Goal: Task Accomplishment & Management: Use online tool/utility

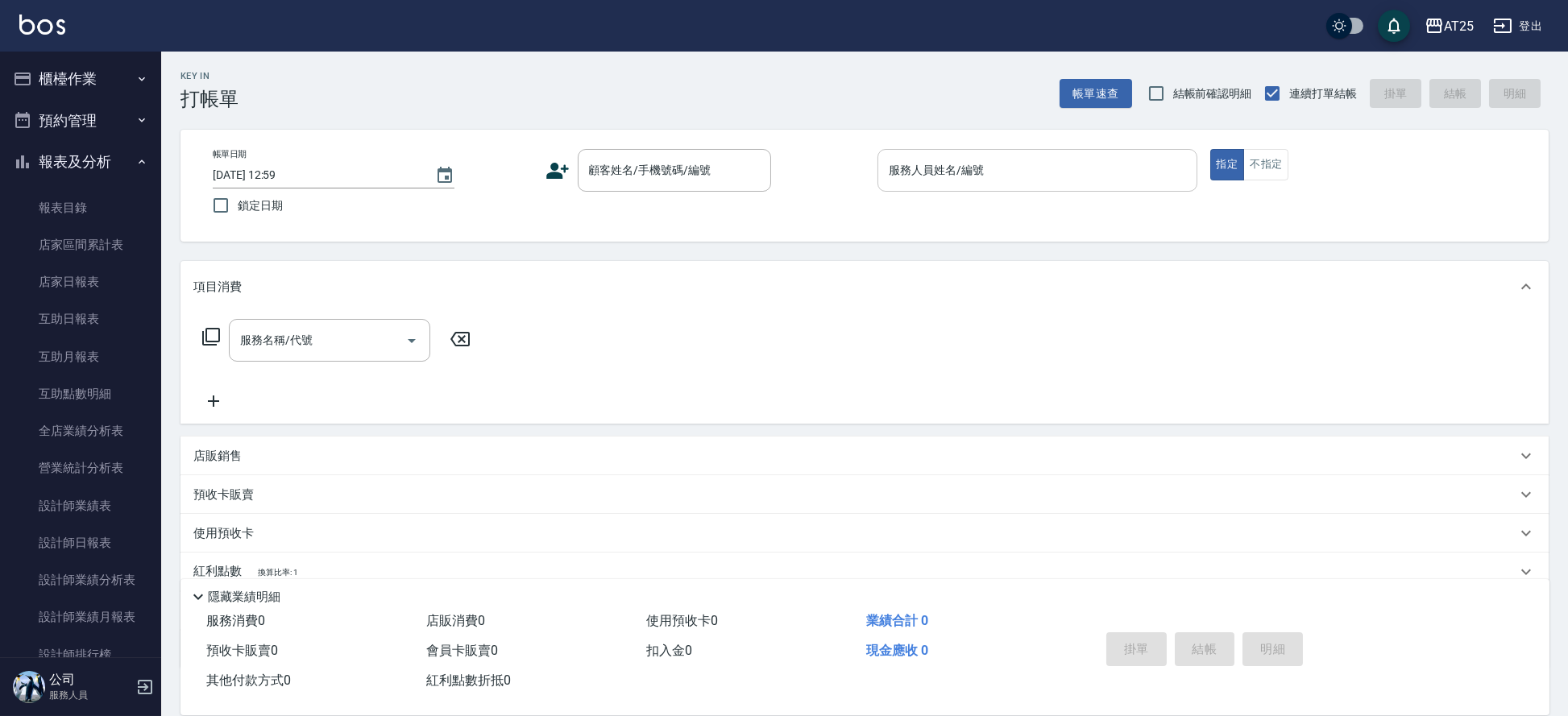
click at [1004, 179] on input "服務人員姓名/編號" at bounding box center [1037, 170] width 305 height 28
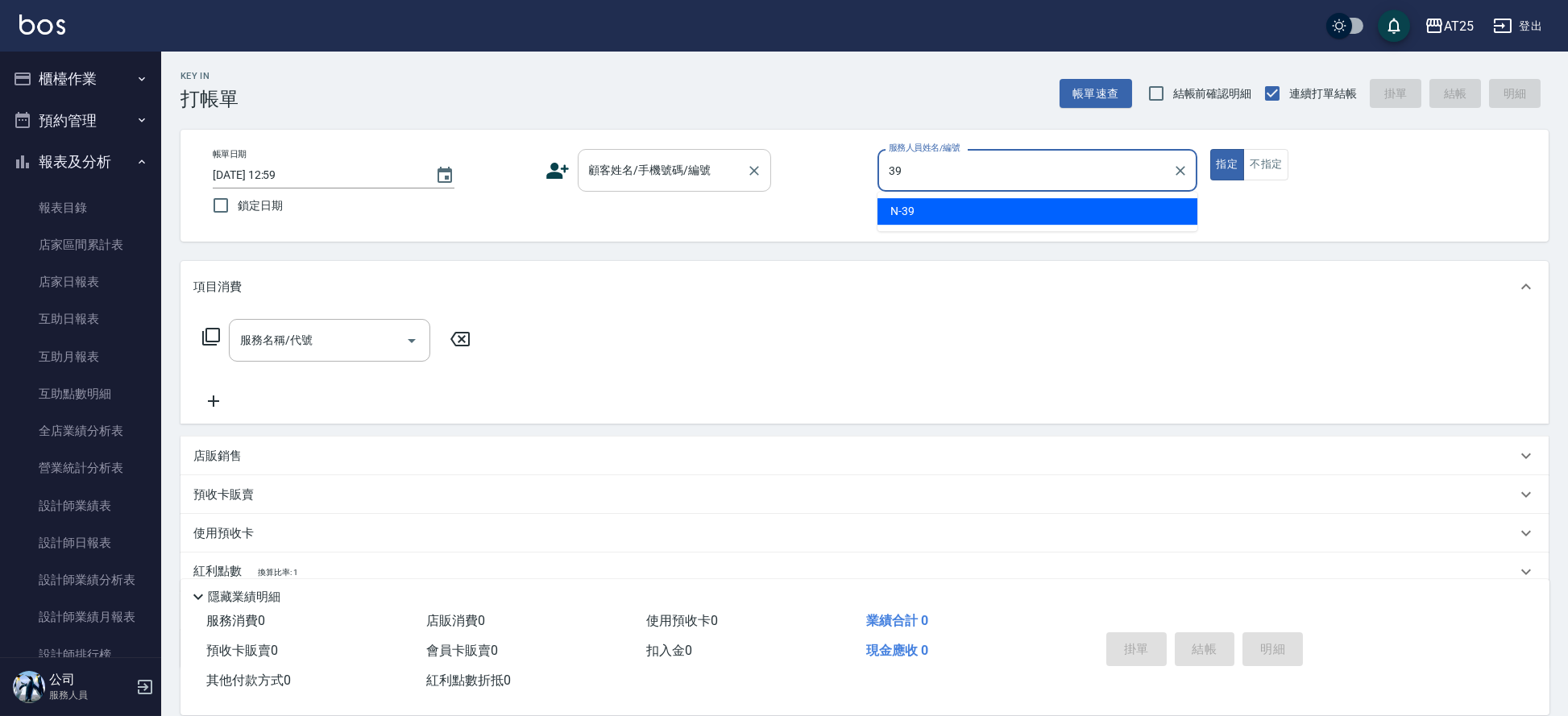
type input "N-39"
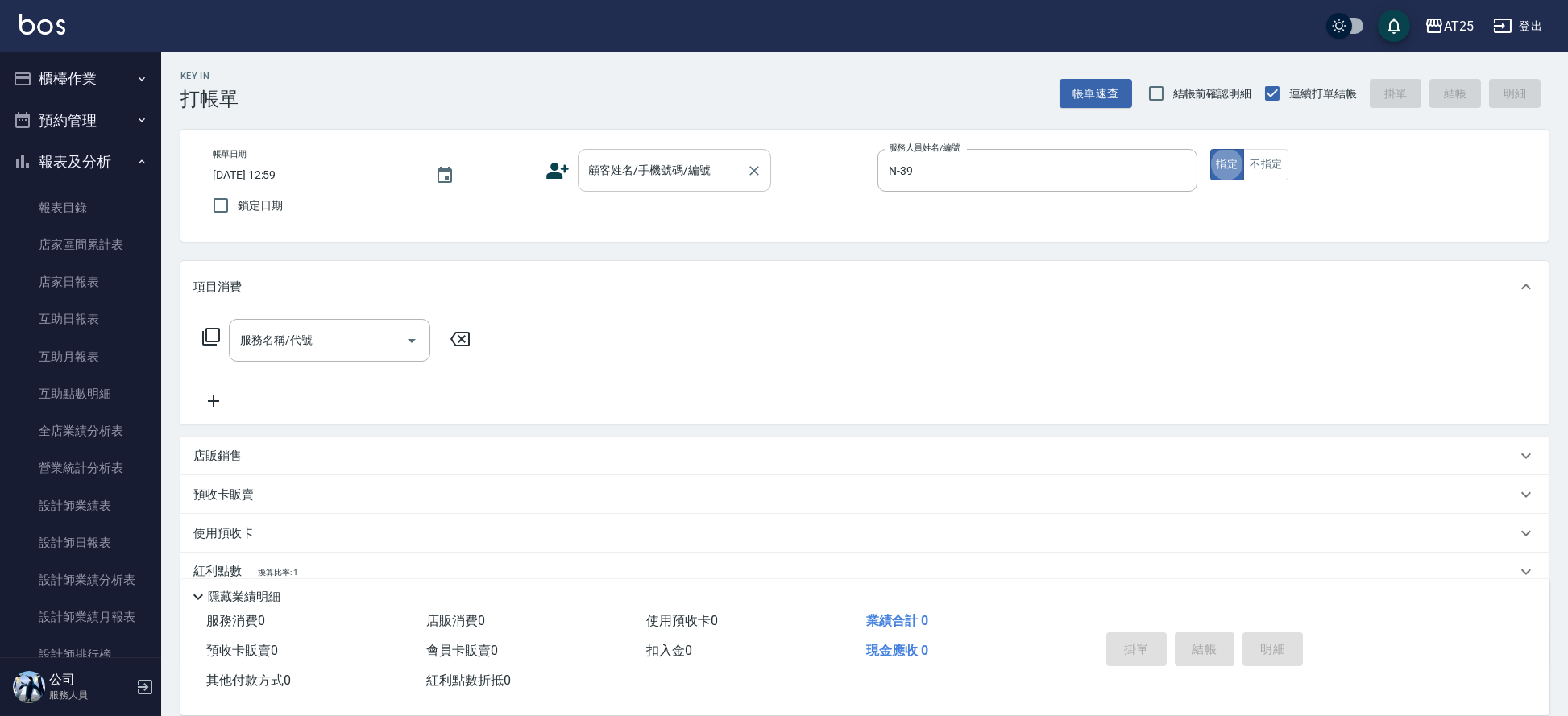
type button "true"
click at [619, 188] on div "顧客姓名/手機號碼/編號" at bounding box center [674, 170] width 194 height 43
click at [657, 173] on input "顧客姓名/手機號碼/編號" at bounding box center [662, 170] width 155 height 28
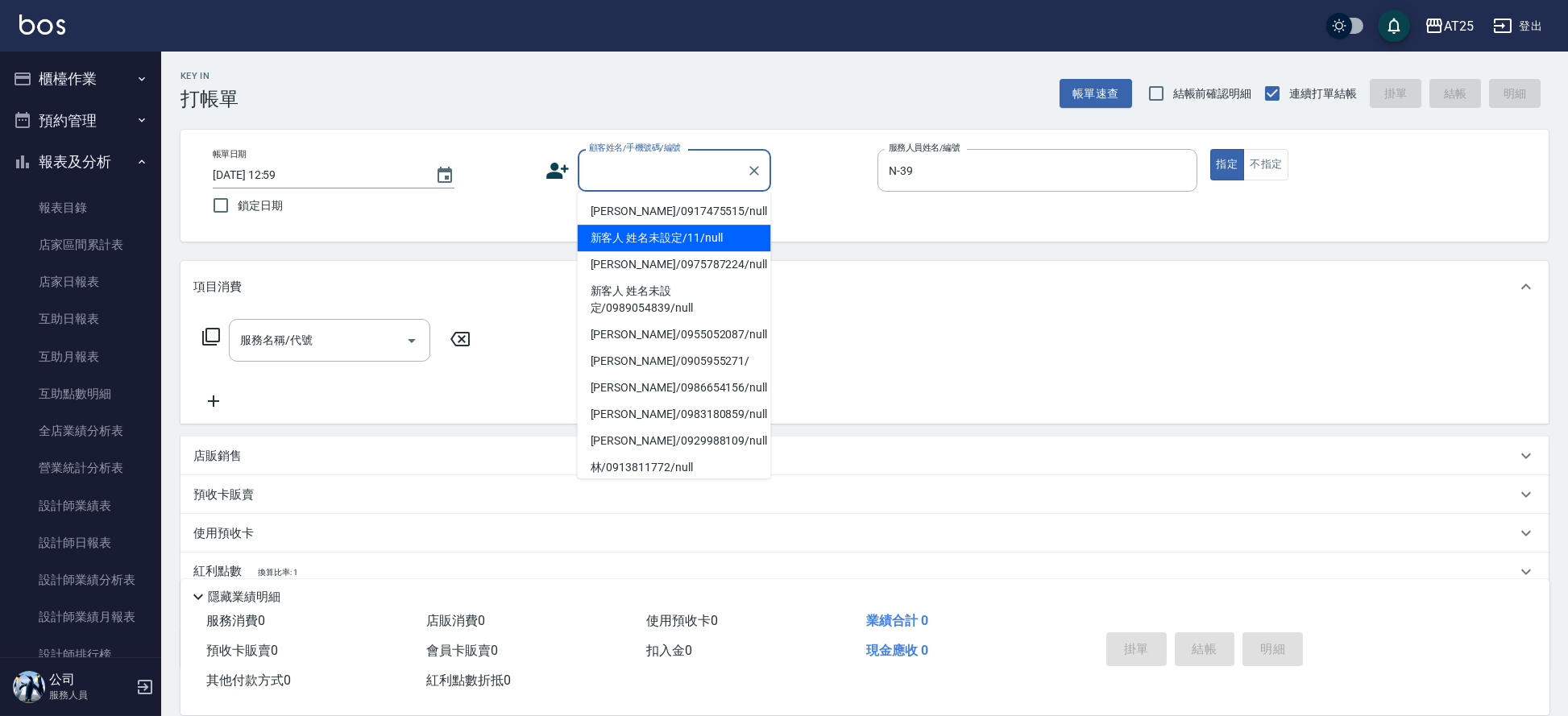
click at [629, 236] on li "新客人 姓名未設定/11/null" at bounding box center [674, 237] width 194 height 27
type input "新客人 姓名未設定/11/null"
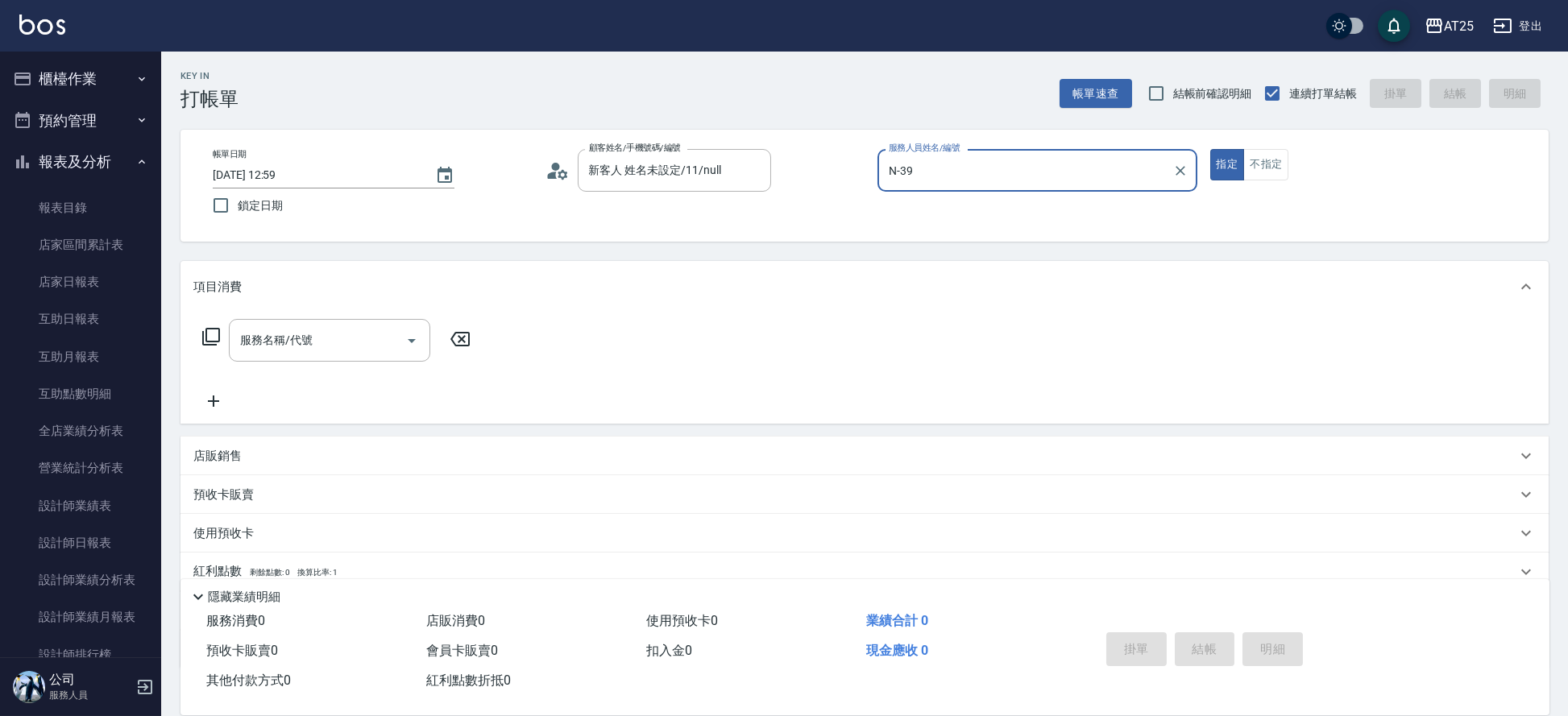
click at [338, 315] on div "服務名稱/代號 服務名稱/代號" at bounding box center [864, 368] width 1368 height 111
click at [281, 354] on div "服務名稱/代號" at bounding box center [329, 340] width 201 height 43
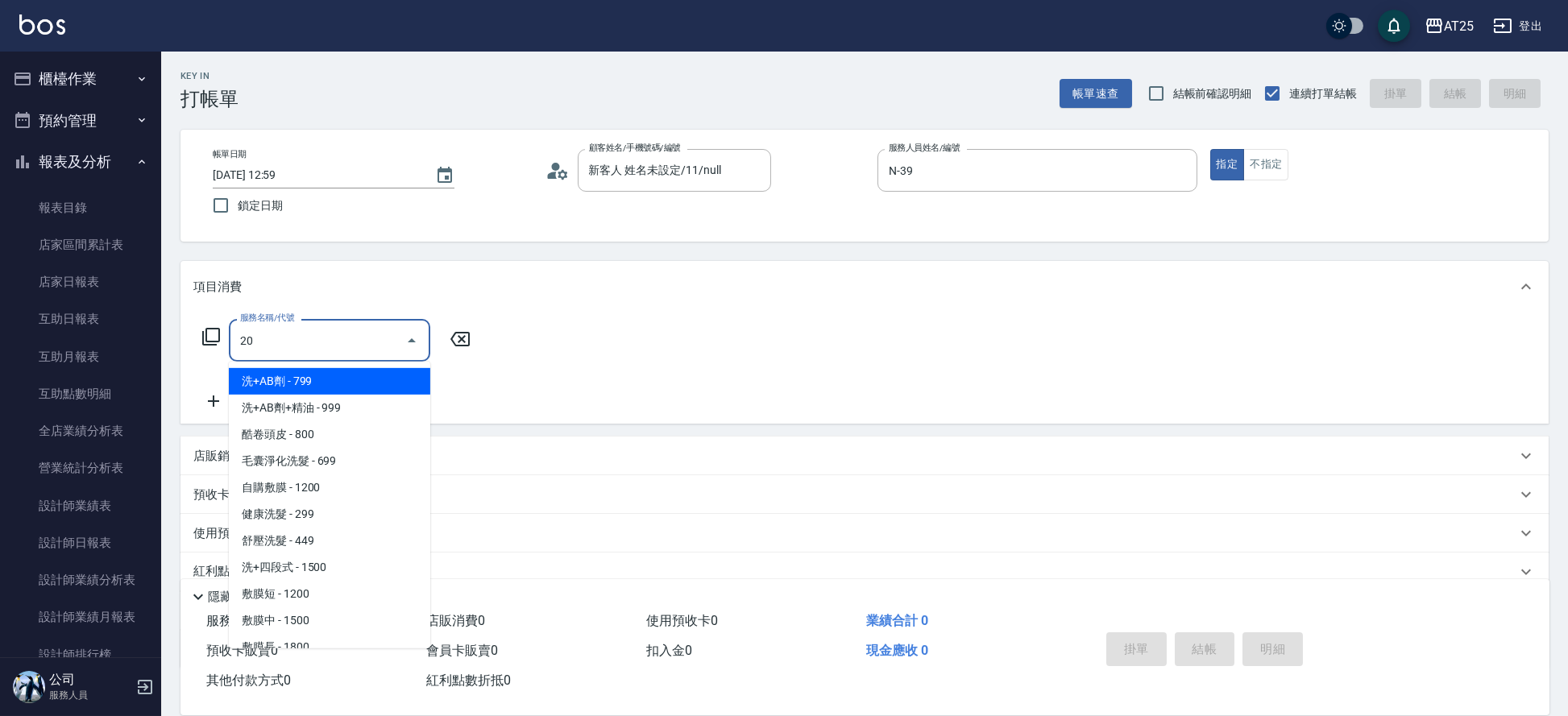
type input "201"
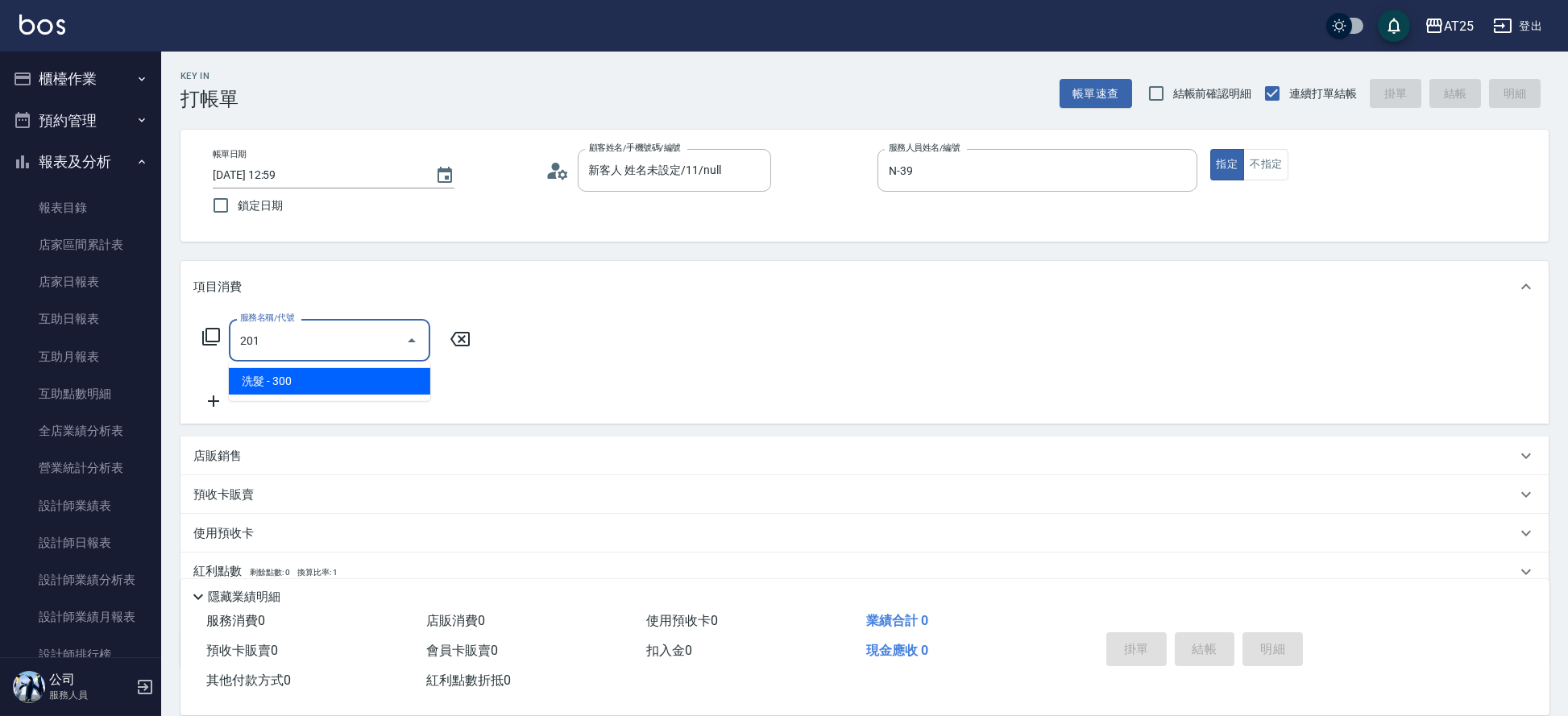
click at [268, 377] on span "洗髮 - 300" at bounding box center [329, 381] width 201 height 27
type input "30"
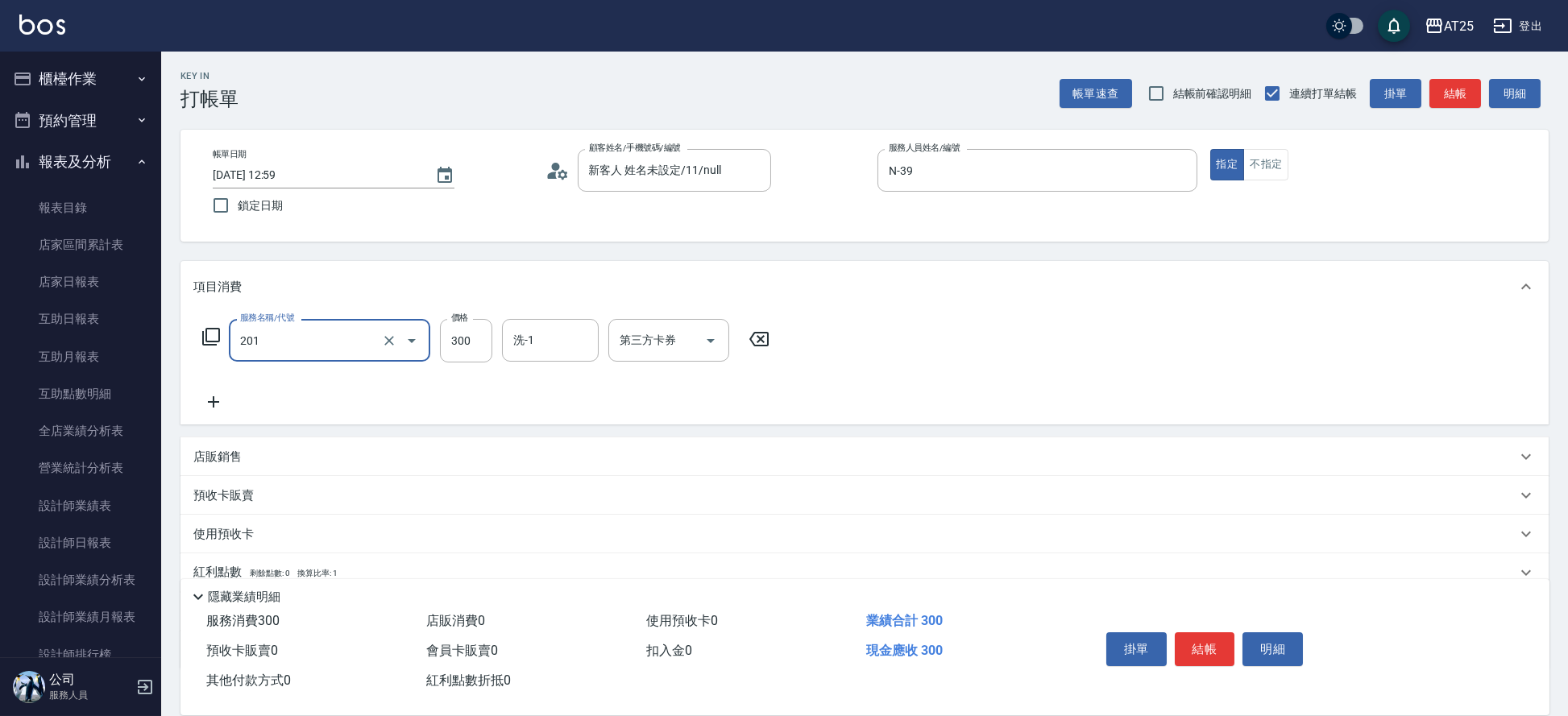
type input "洗髮(201)"
click at [223, 409] on icon at bounding box center [213, 401] width 40 height 19
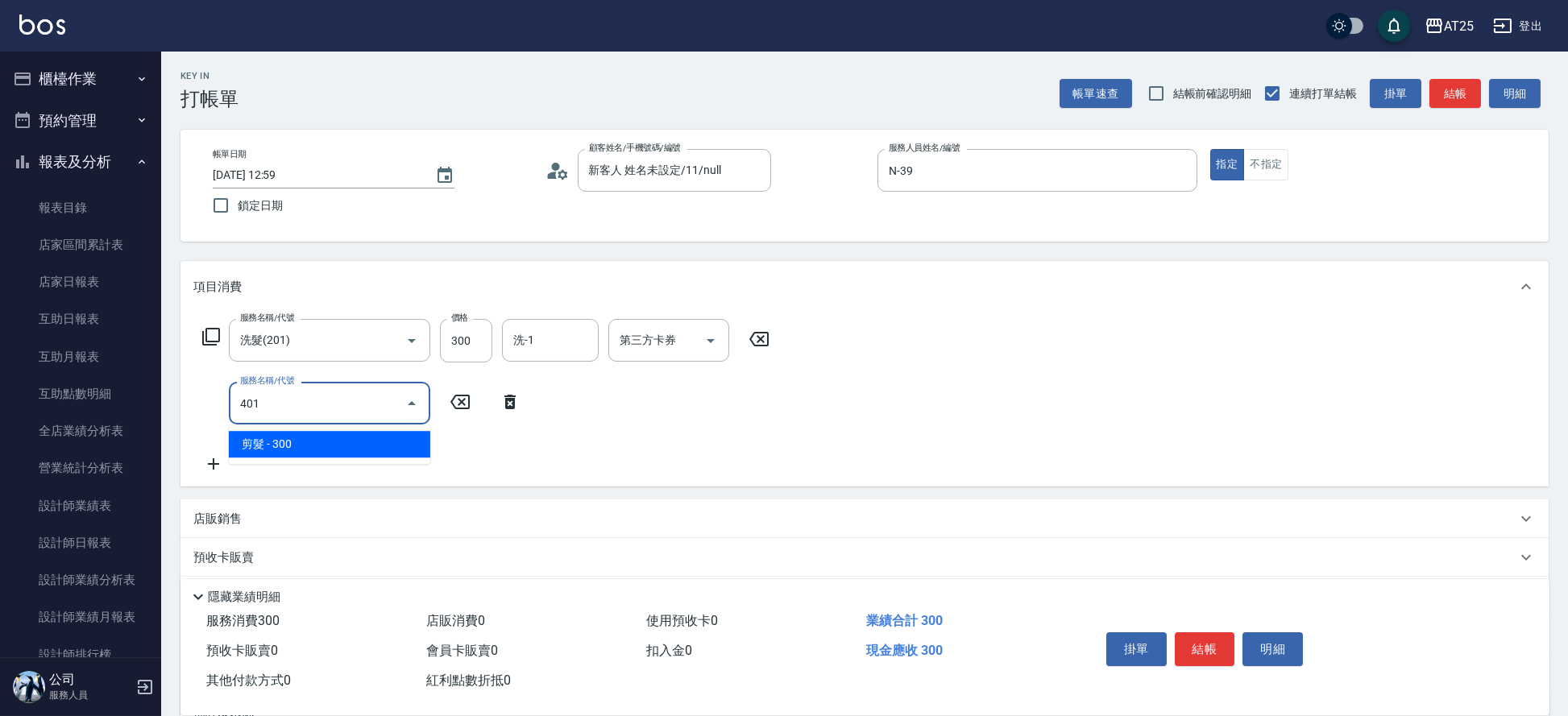
type input "401"
click at [319, 466] on div "服務名稱/代號 洗髮(201) 服務名稱/代號 價格 300 價格 洗-1 洗-1 第三方卡券 第三方卡券 服務名稱/代號 服務名稱/代號" at bounding box center [486, 396] width 586 height 155
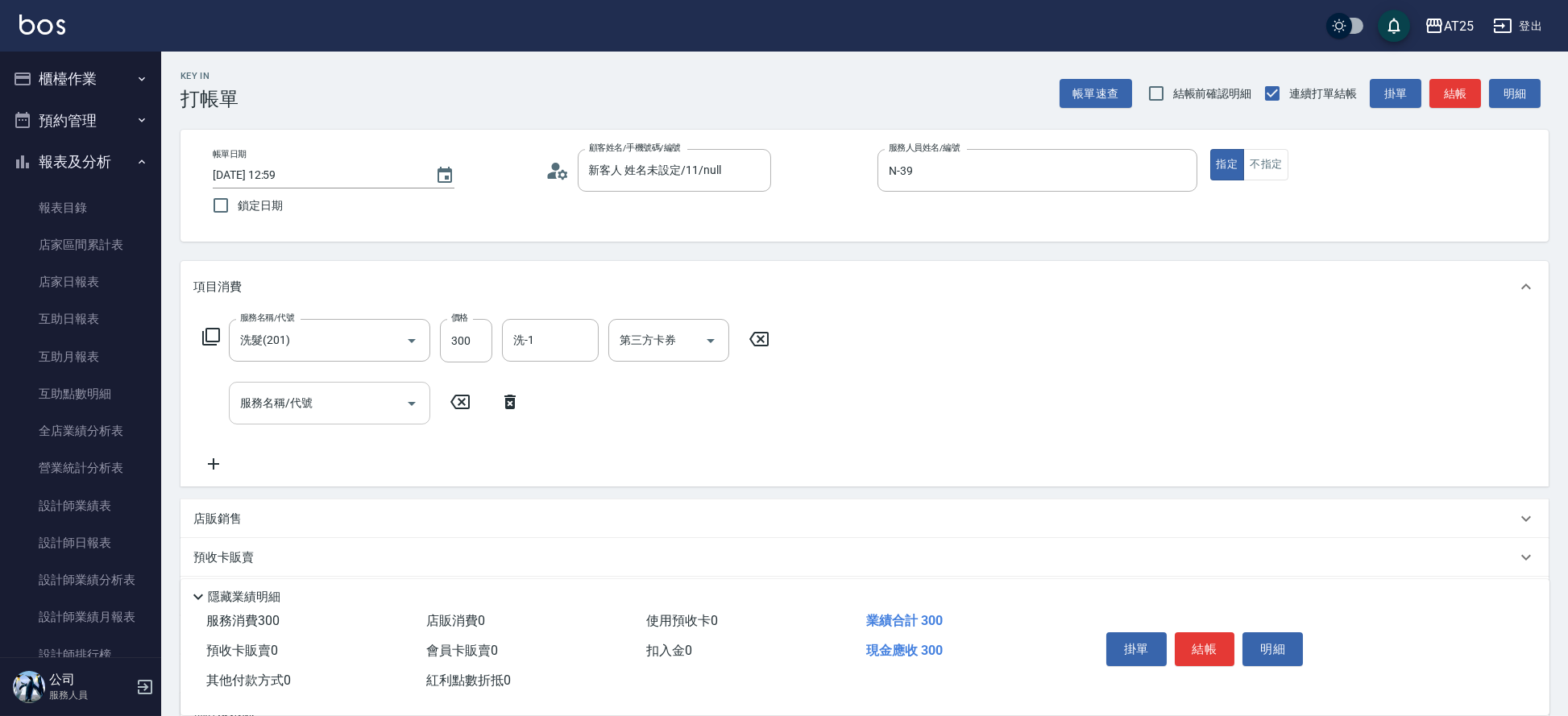
click at [298, 409] on input "服務名稱/代號" at bounding box center [317, 403] width 163 height 28
type input "401"
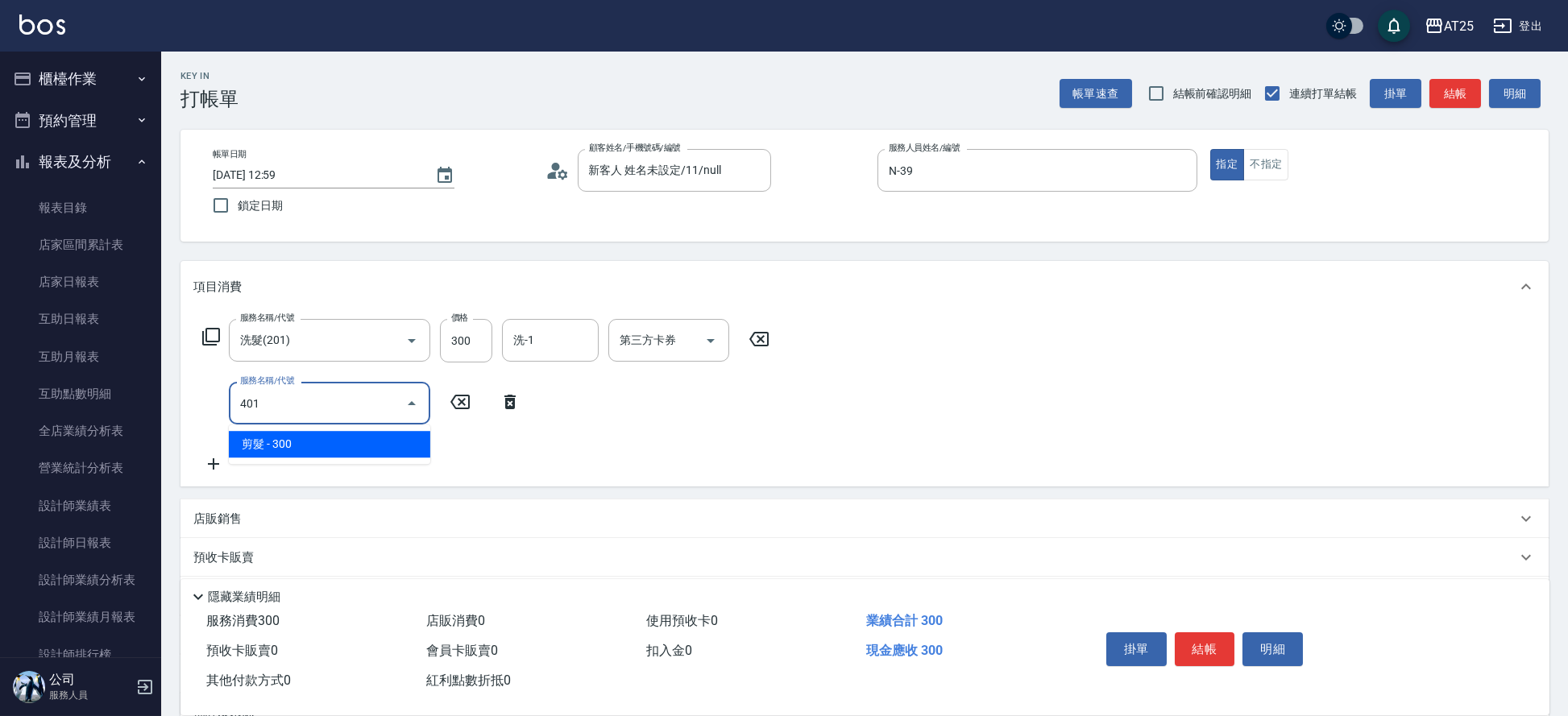
click at [288, 441] on span "剪髮 - 300" at bounding box center [329, 444] width 201 height 27
type input "60"
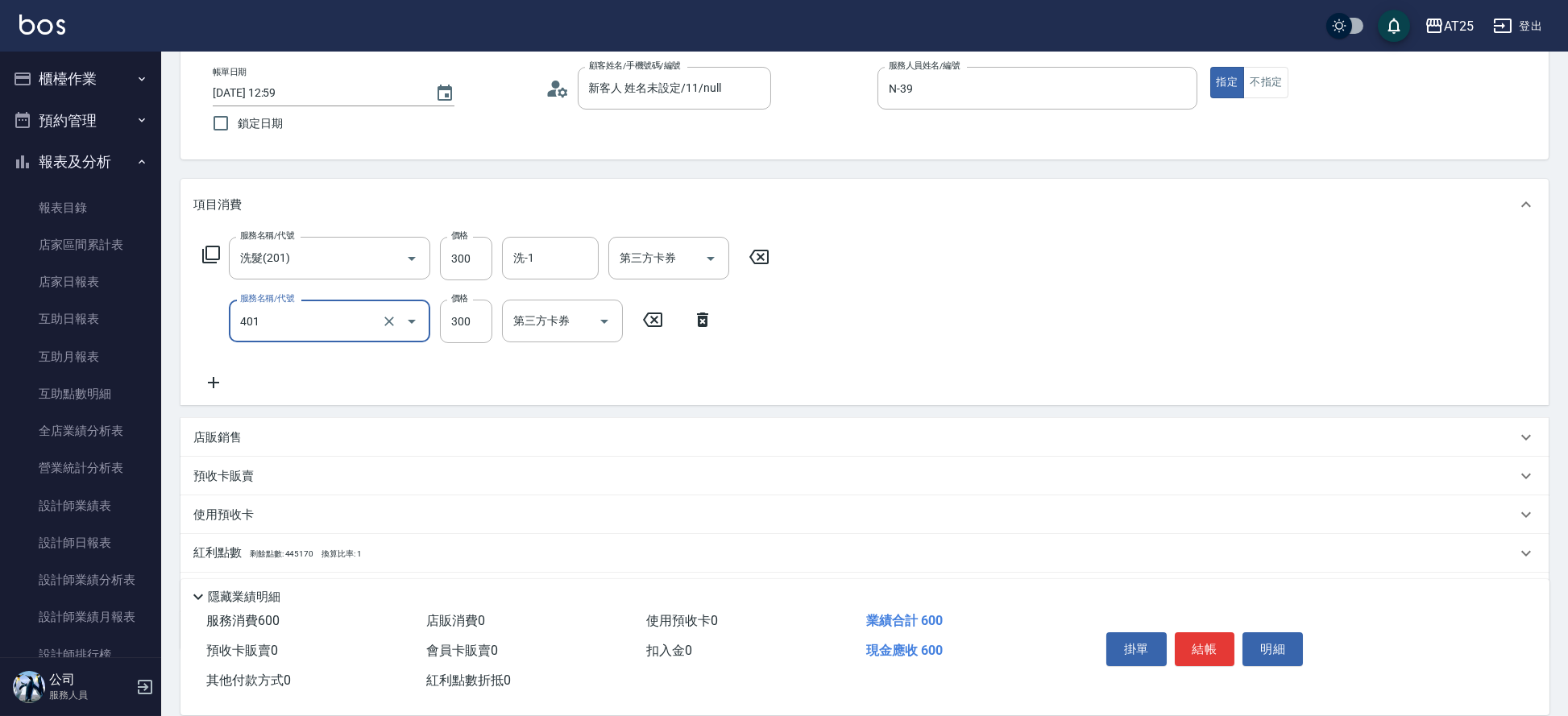
scroll to position [107, 0]
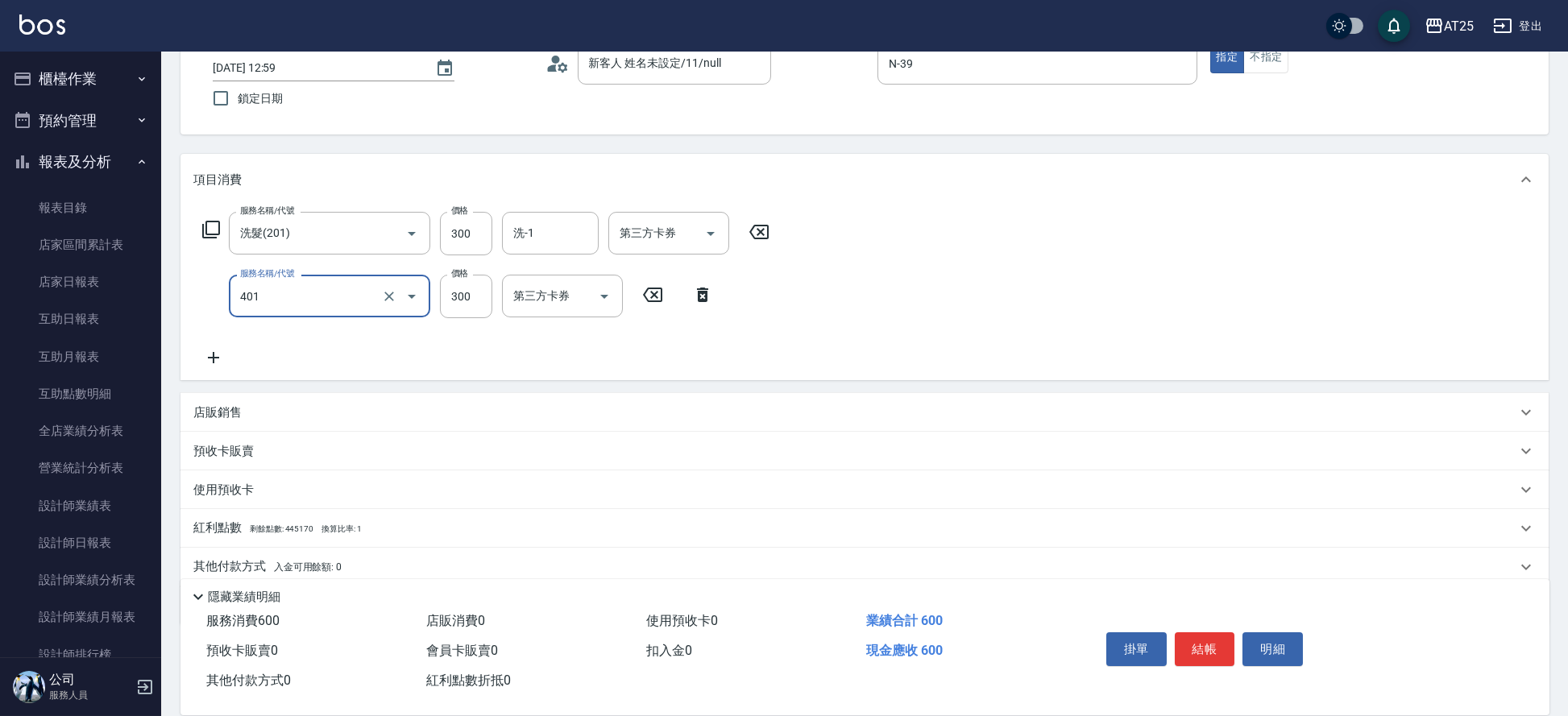
type input "剪髮(401)"
click at [262, 415] on div "店販銷售" at bounding box center [855, 413] width 1323 height 17
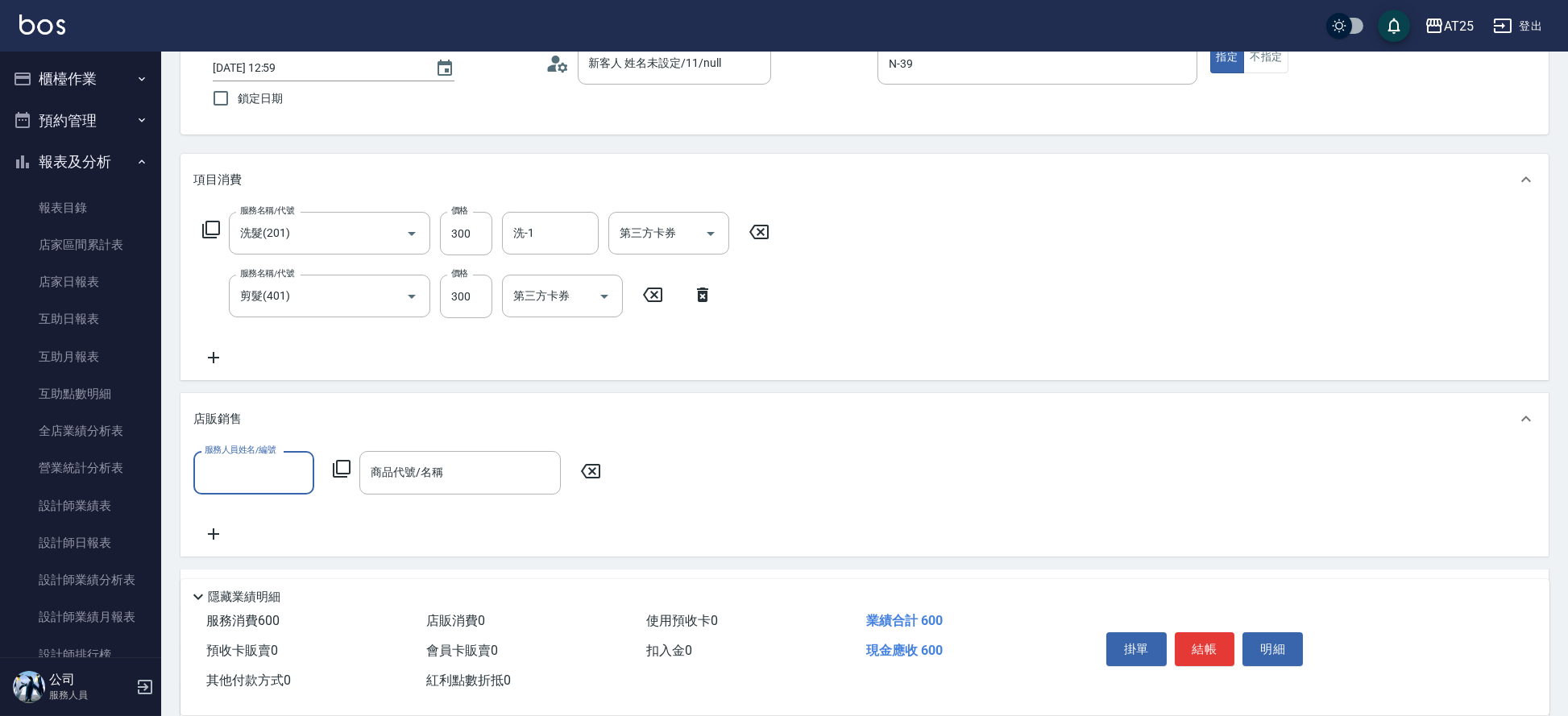
scroll to position [0, 0]
click at [237, 476] on input "服務人員姓名/編號" at bounding box center [254, 472] width 107 height 28
click at [261, 523] on div "N -39" at bounding box center [254, 513] width 121 height 27
type input "N-39"
click at [332, 468] on icon at bounding box center [341, 468] width 19 height 19
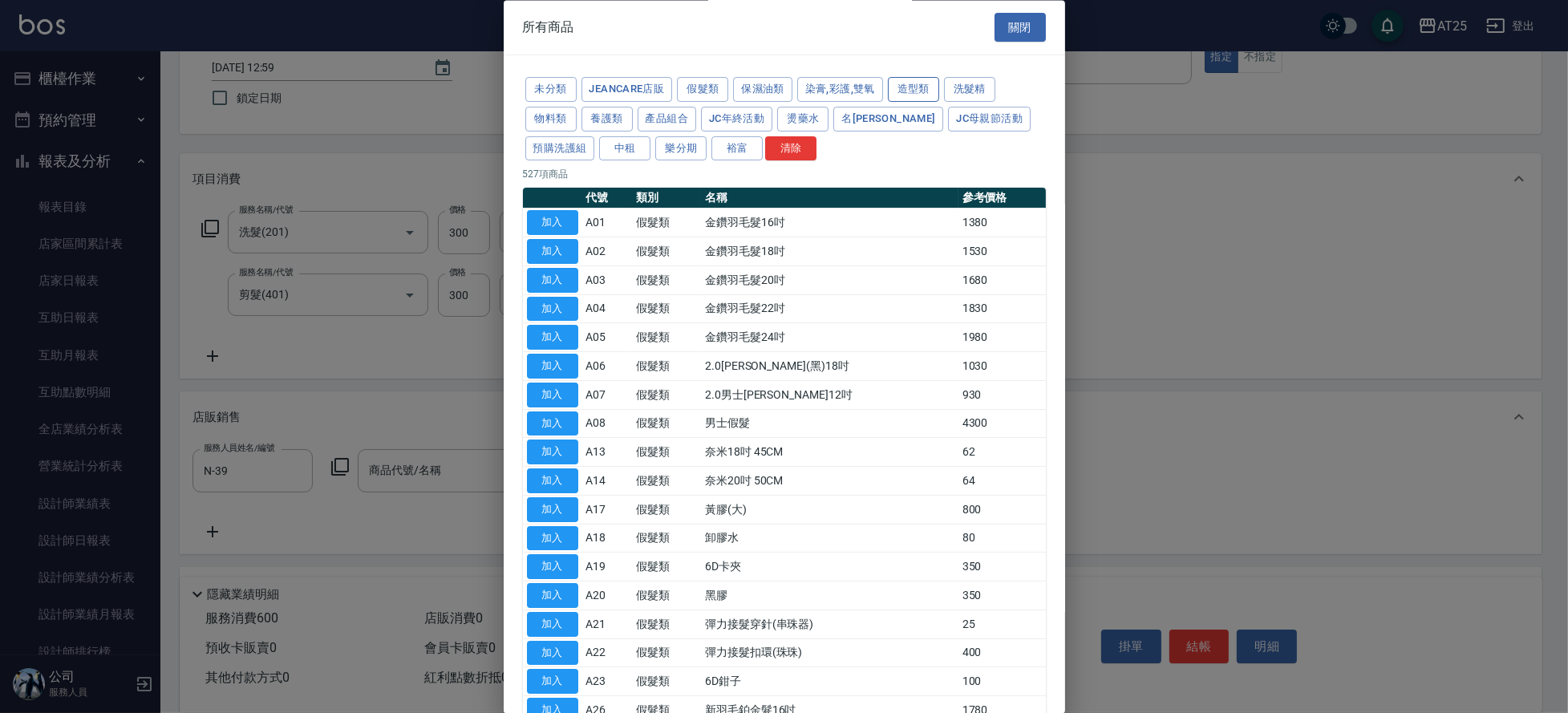
click at [921, 92] on button "造型類" at bounding box center [913, 90] width 51 height 25
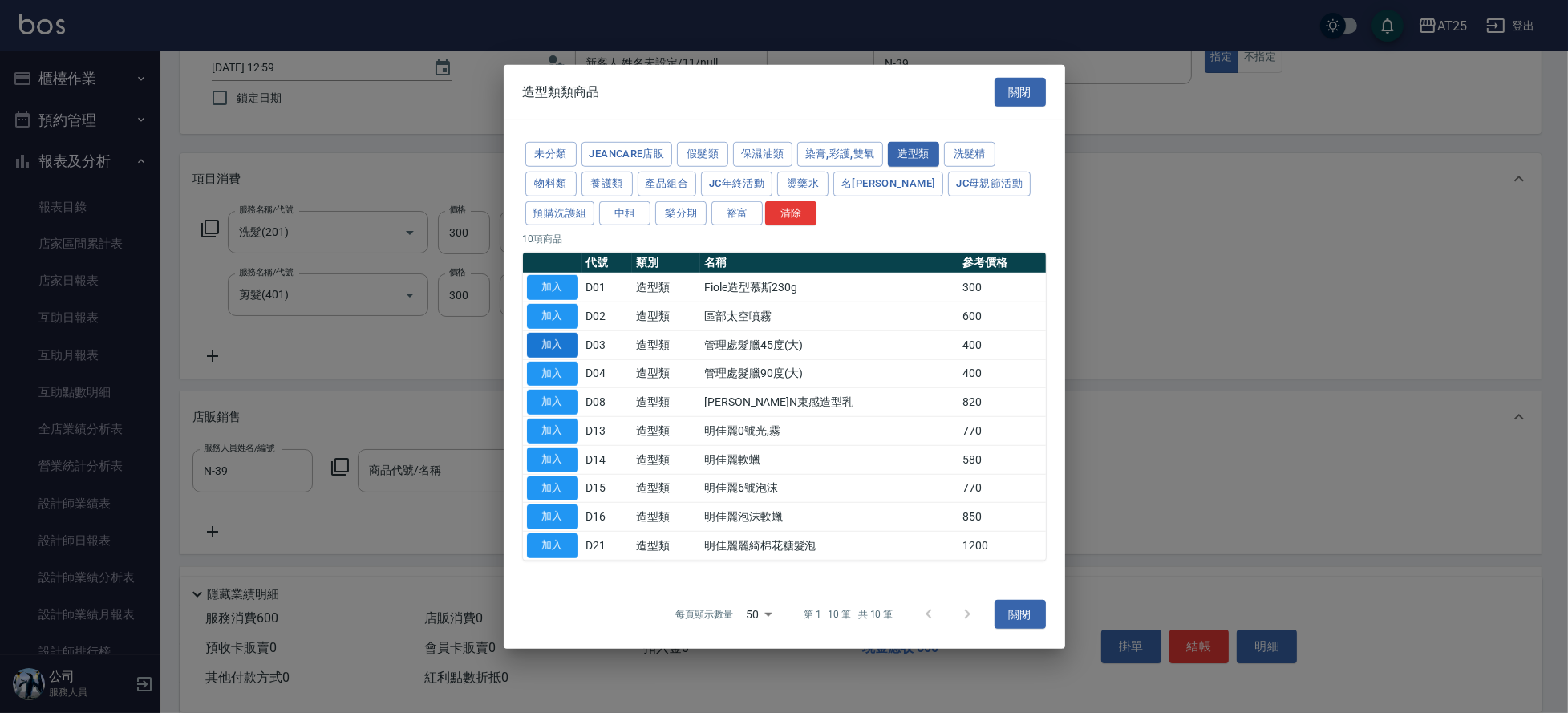
click at [561, 341] on button "加入" at bounding box center [553, 345] width 51 height 25
type input "管理處髮臘45度(大)"
type input "100"
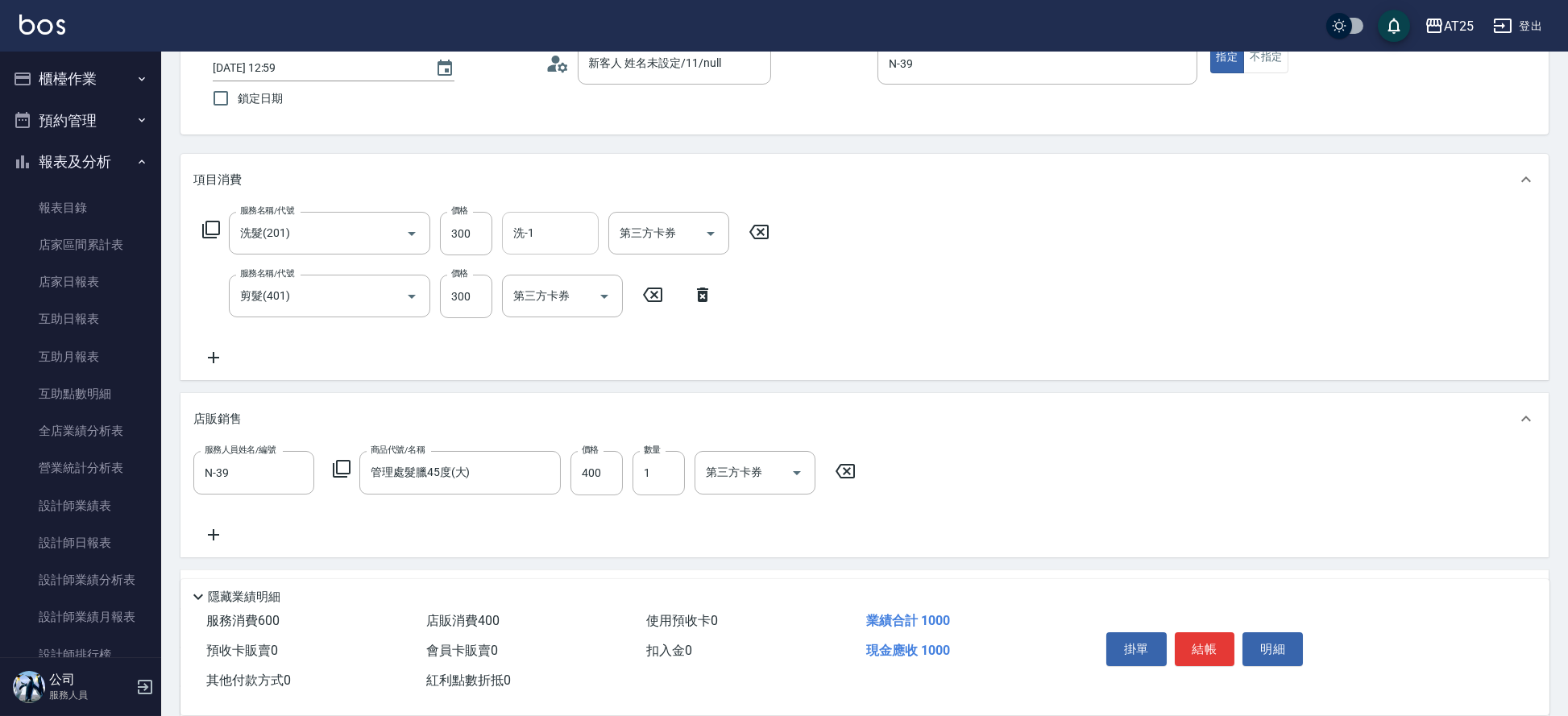
click at [546, 229] on input "洗-1" at bounding box center [550, 233] width 83 height 28
drag, startPoint x: 569, startPoint y: 254, endPoint x: 550, endPoint y: 280, distance: 32.2
click at [547, 260] on ul "[PERSON_NAME] -81" at bounding box center [550, 274] width 96 height 40
click at [550, 280] on span "[PERSON_NAME] -81" at bounding box center [566, 274] width 101 height 17
type input "[PERSON_NAME]-81"
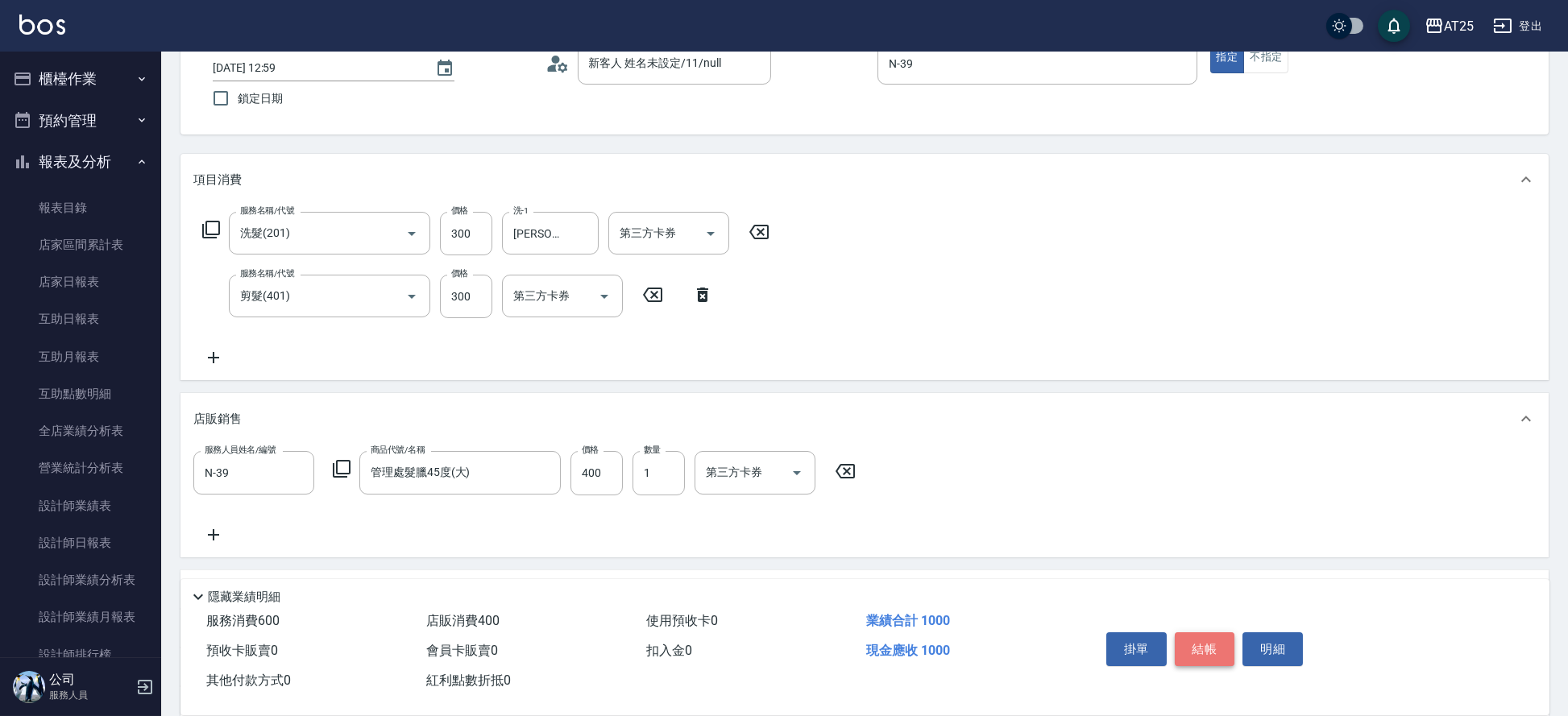
click at [1211, 649] on button "結帳" at bounding box center [1205, 648] width 60 height 34
type input "[DATE] 14:22"
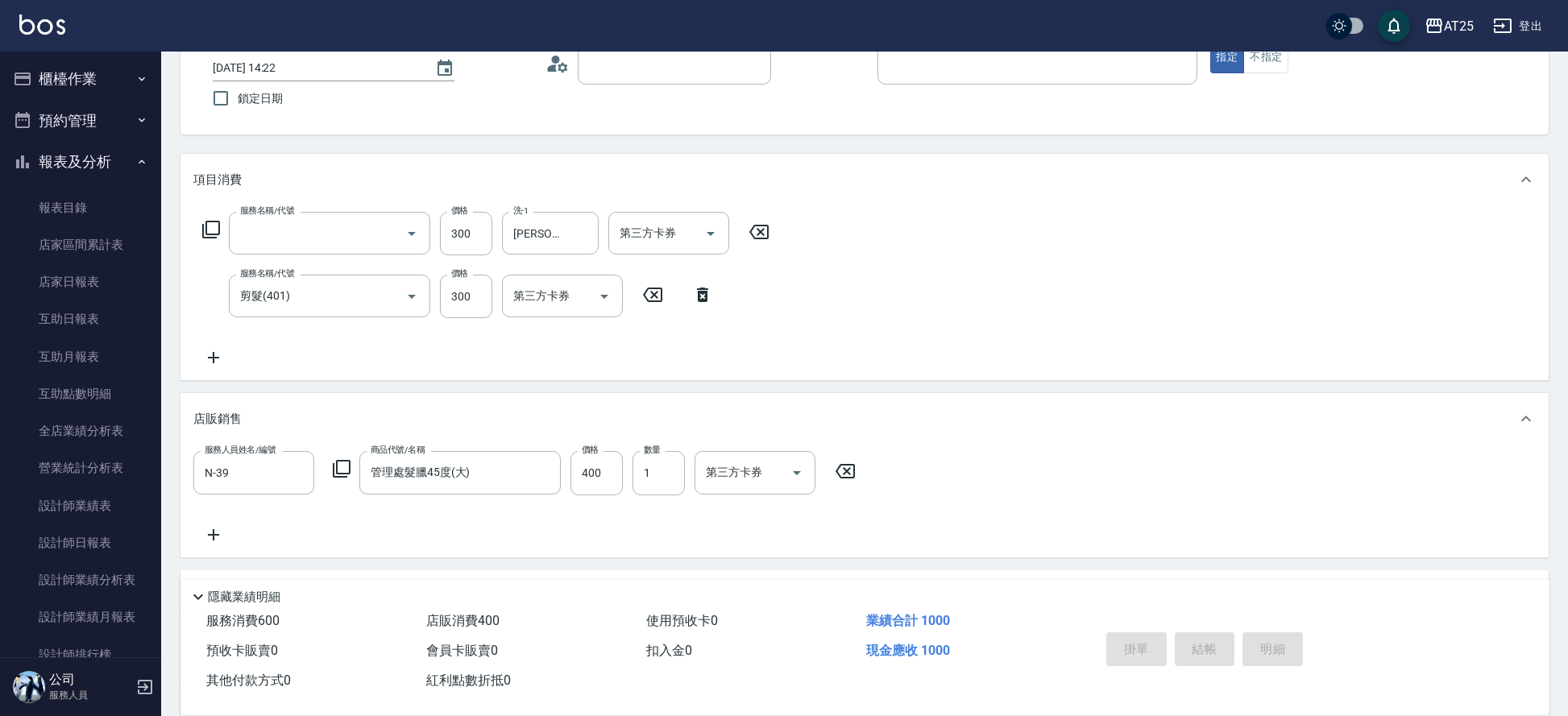
type input "0"
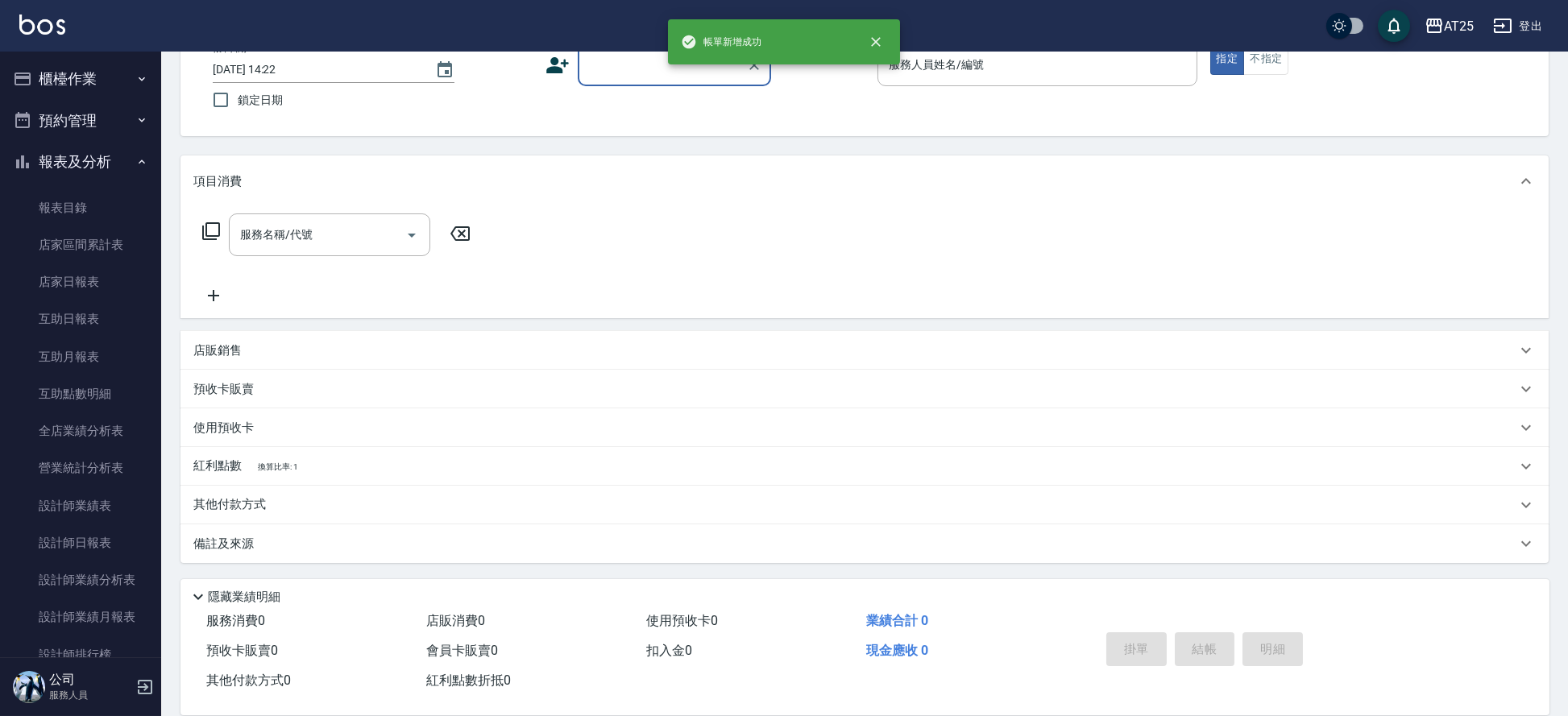
scroll to position [105, 0]
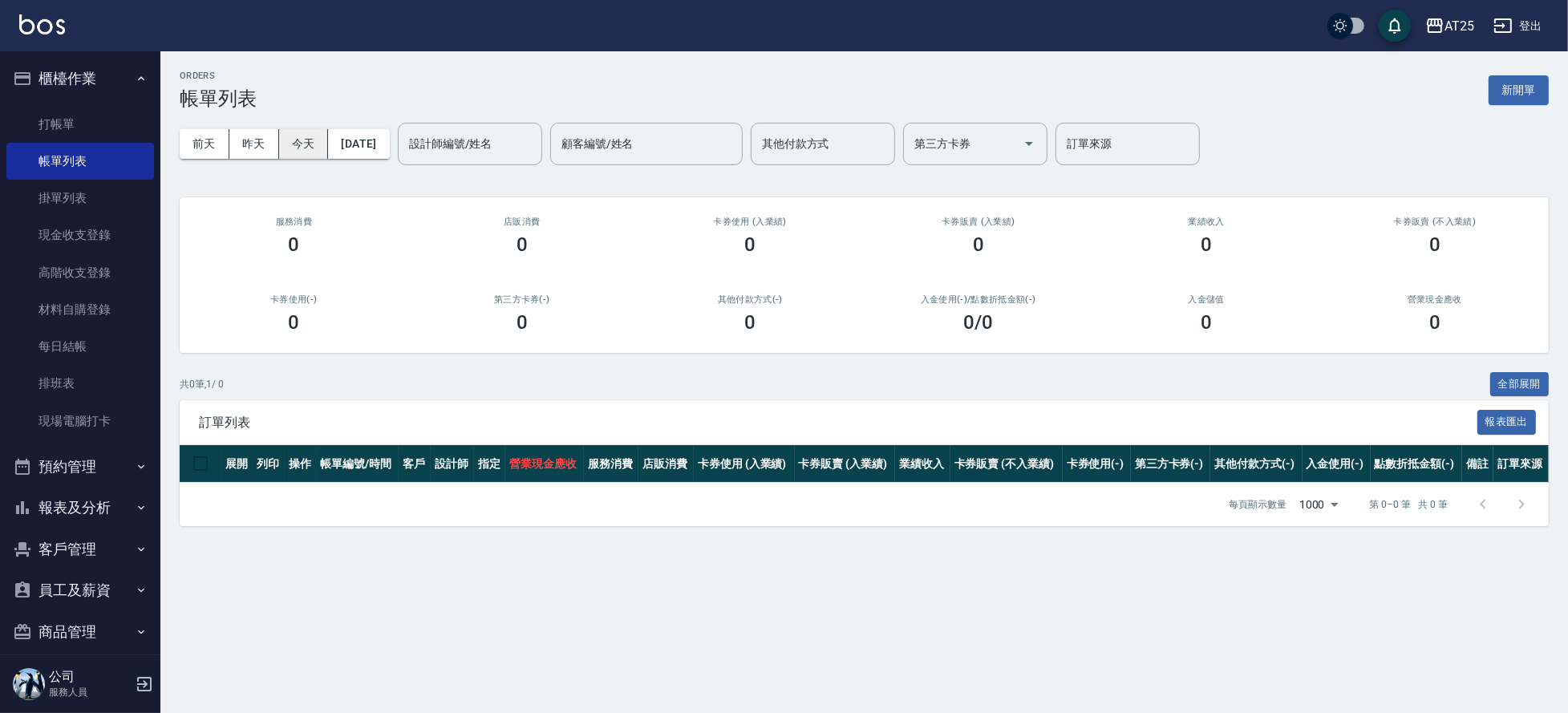
click at [279, 154] on button "今天" at bounding box center [304, 144] width 50 height 30
click at [247, 140] on button "昨天" at bounding box center [254, 144] width 50 height 30
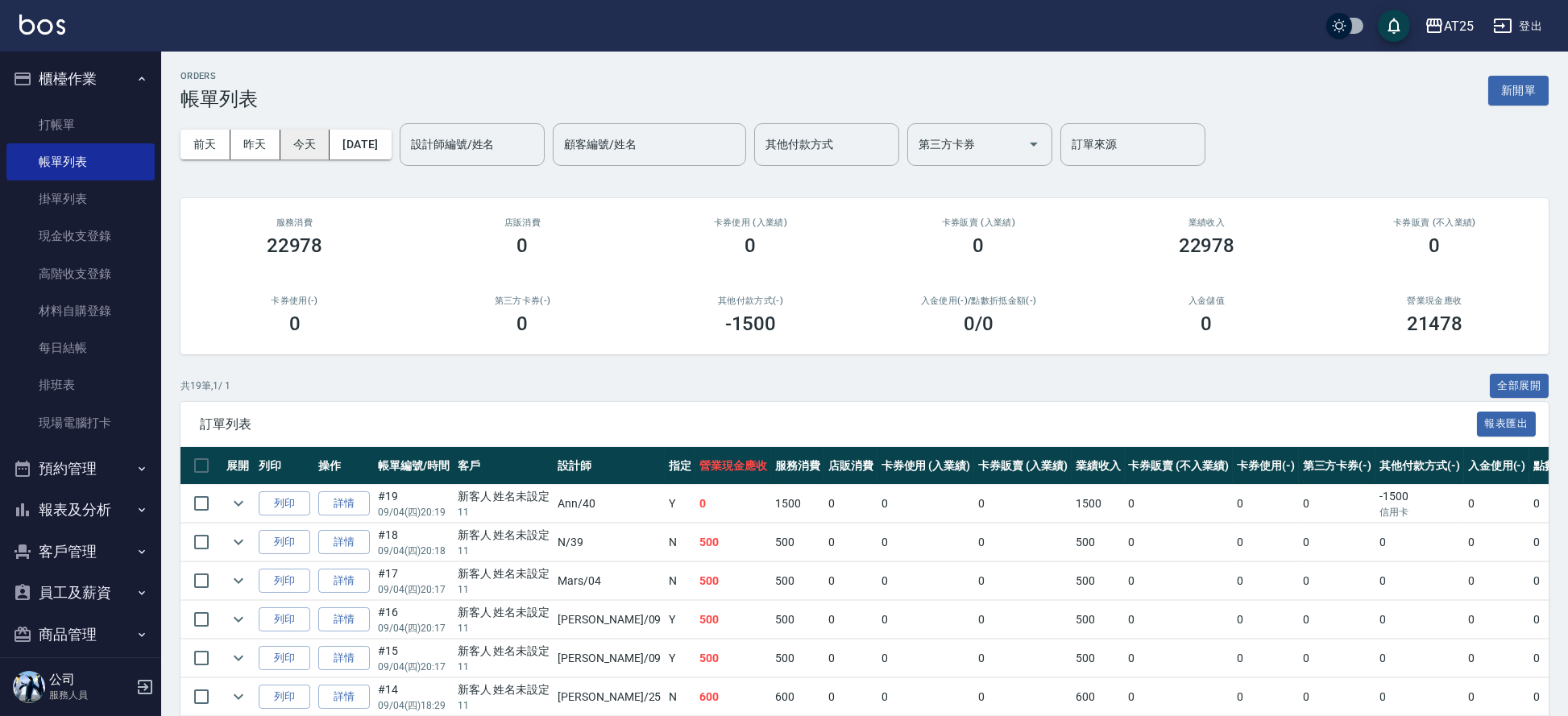
click at [313, 134] on button "今天" at bounding box center [305, 144] width 50 height 30
